Goal: Transaction & Acquisition: Purchase product/service

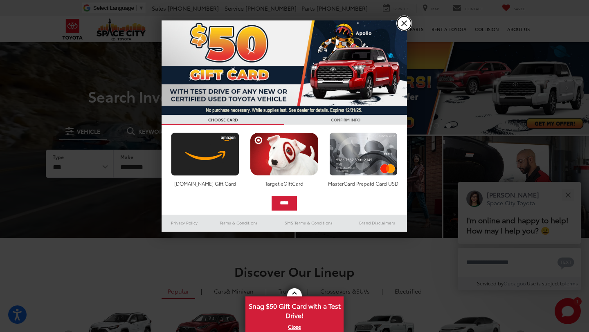
click at [404, 22] on link "X" at bounding box center [404, 23] width 14 height 14
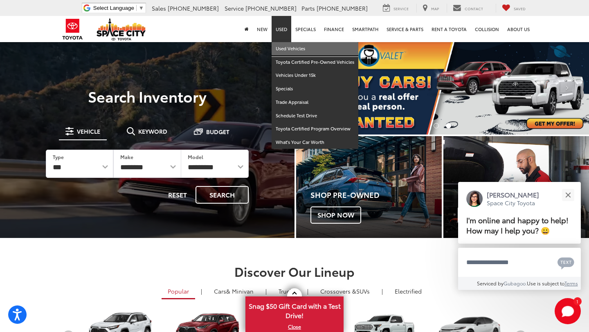
click at [285, 47] on link "Used Vehicles" at bounding box center [314, 48] width 87 height 13
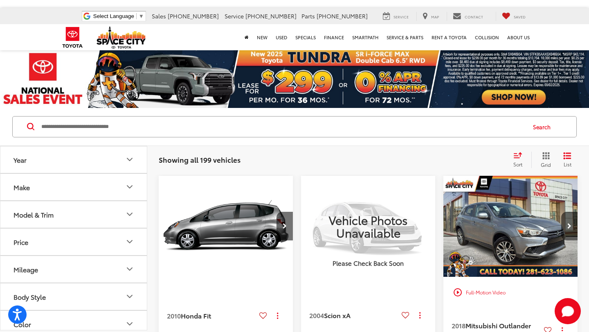
click at [119, 184] on button "Make" at bounding box center [73, 187] width 147 height 27
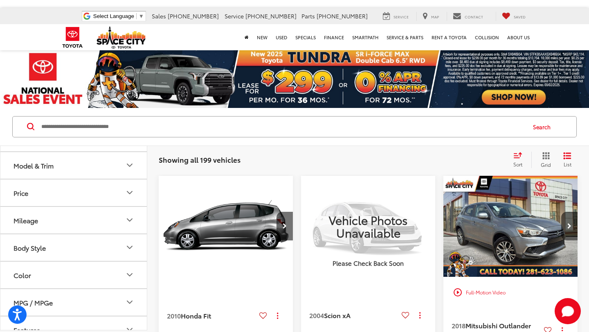
scroll to position [296, 0]
click at [37, 123] on img at bounding box center [37, 123] width 0 height 0
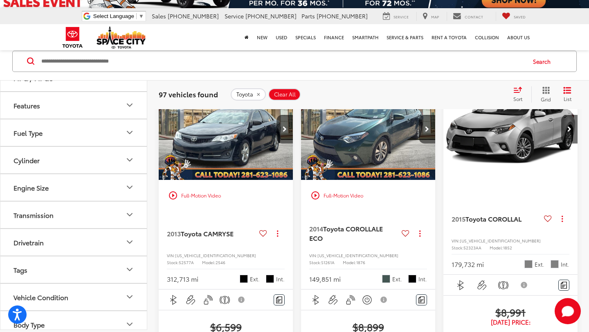
scroll to position [40, 0]
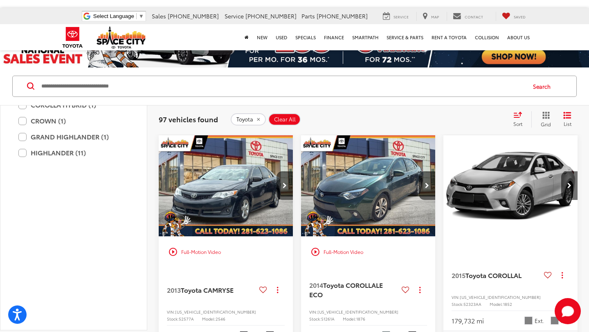
click at [24, 64] on label "COROLLA (15)" at bounding box center [73, 57] width 110 height 14
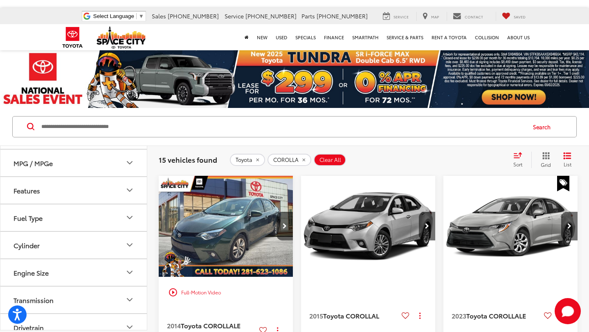
click at [523, 153] on div "Sort" at bounding box center [520, 160] width 22 height 16
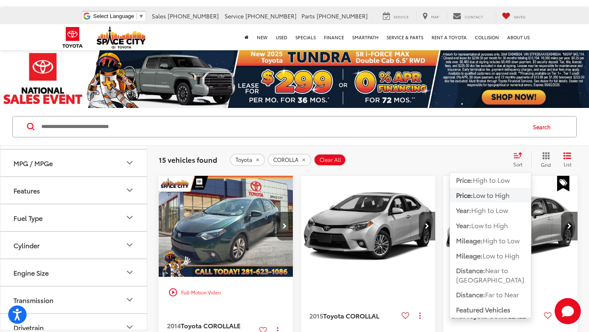
click at [470, 146] on div "Search" at bounding box center [294, 127] width 589 height 38
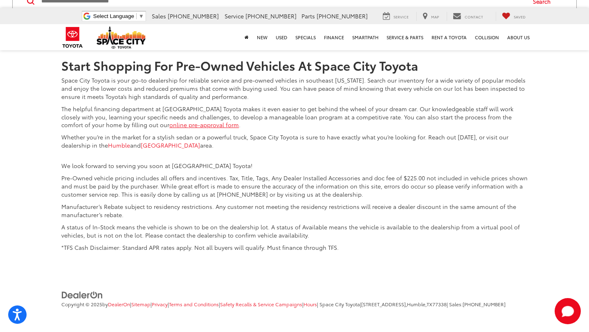
scroll to position [2033, 0]
